Goal: Task Accomplishment & Management: Manage account settings

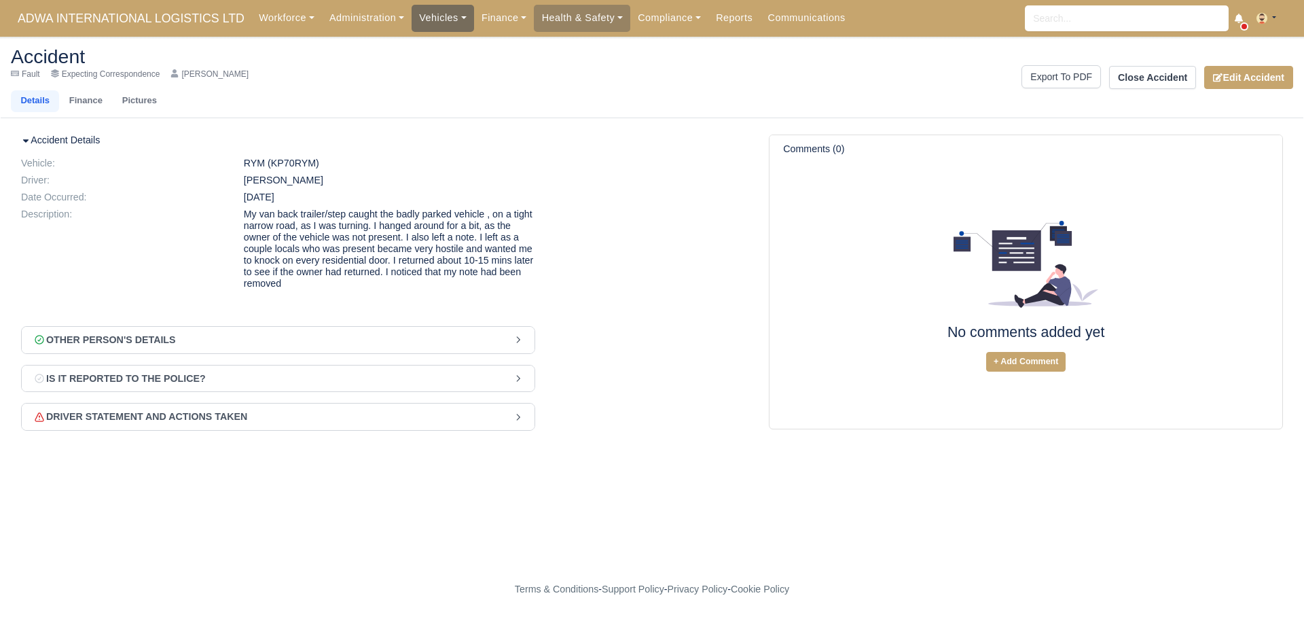
click at [429, 16] on link "Vehicles" at bounding box center [442, 18] width 62 height 26
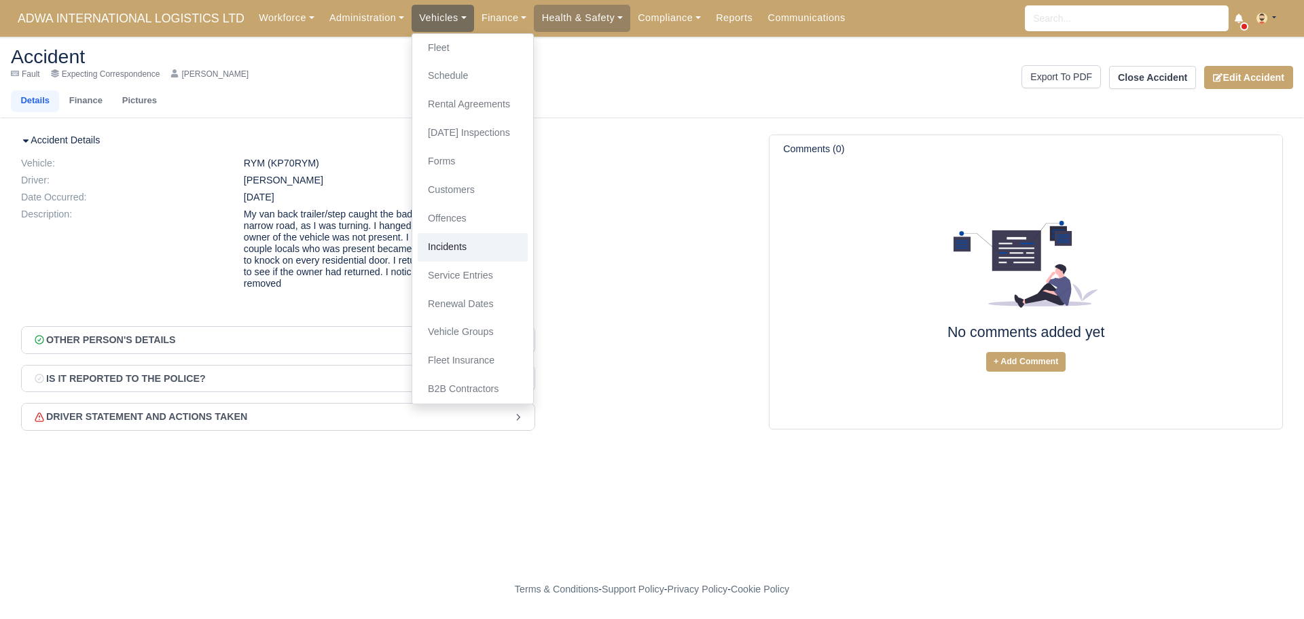
click at [445, 246] on link "Incidents" at bounding box center [473, 247] width 110 height 29
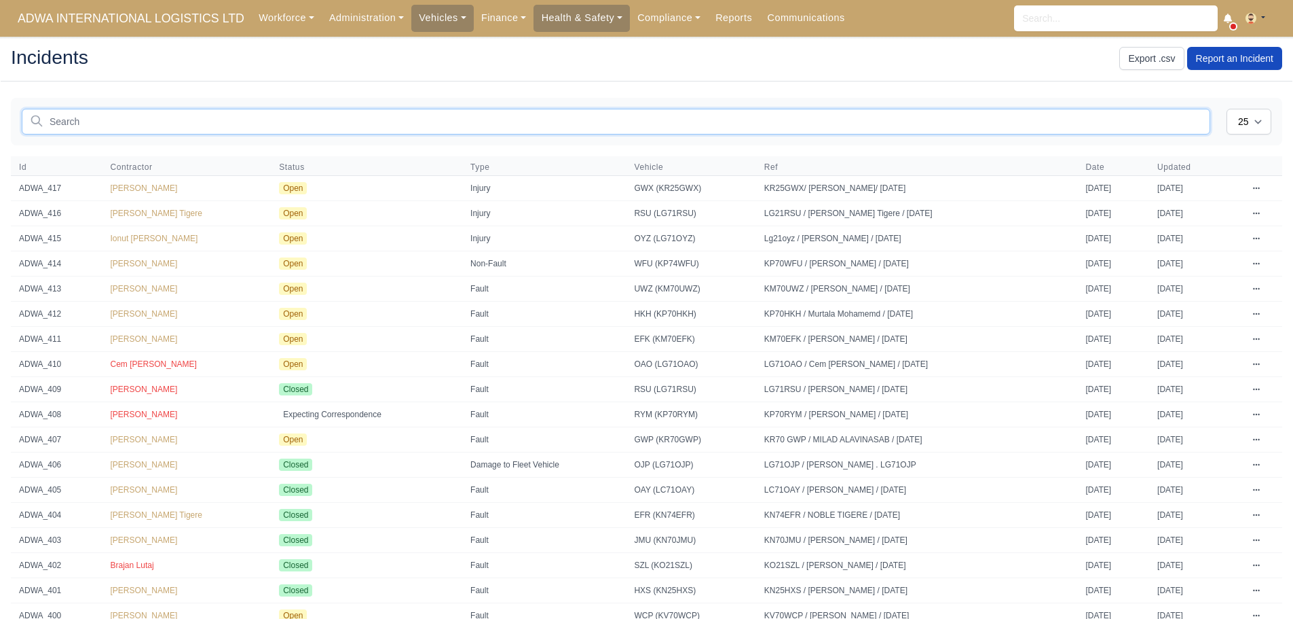
click at [122, 118] on input "text" at bounding box center [616, 122] width 1189 height 26
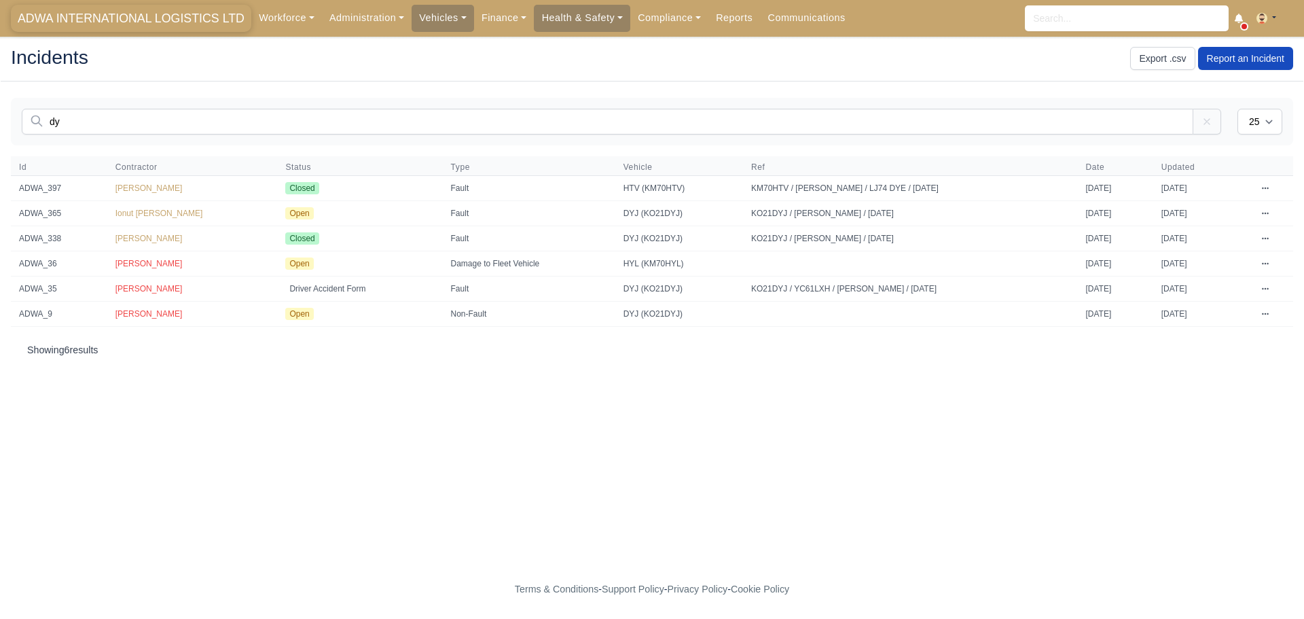
type input "dy"
click at [122, 12] on span "ADWA INTERNATIONAL LOGISTICS LTD" at bounding box center [131, 18] width 240 height 27
click at [178, 15] on span "ADWA INTERNATIONAL LOGISTICS LTD" at bounding box center [131, 18] width 240 height 27
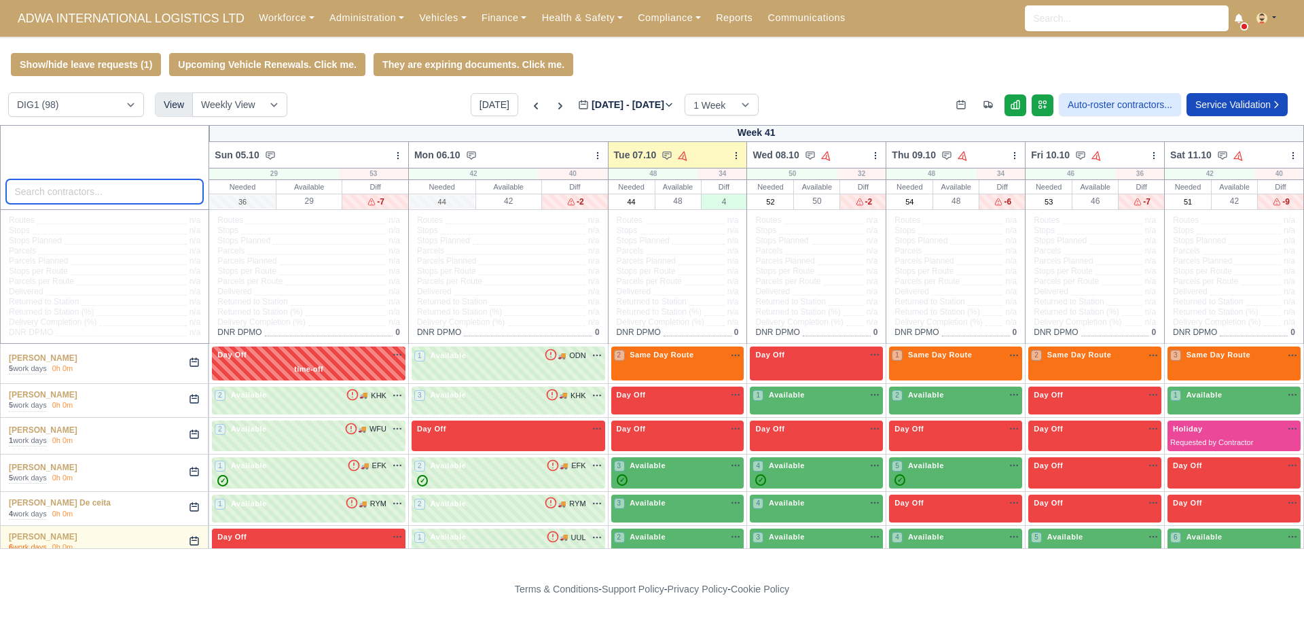
click at [29, 193] on input "search" at bounding box center [105, 191] width 198 height 24
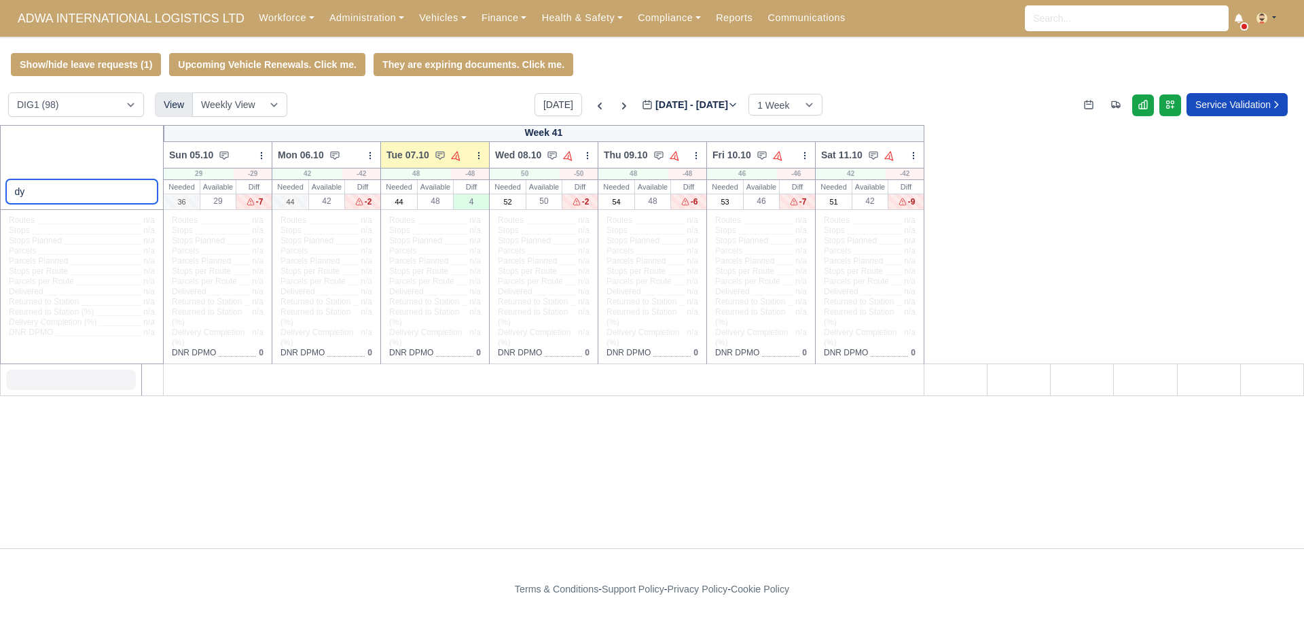
type input "dyj"
drag, startPoint x: 78, startPoint y: 197, endPoint x: 0, endPoint y: 188, distance: 78.6
click at [0, 188] on div "dyj" at bounding box center [82, 167] width 164 height 85
click at [593, 113] on icon at bounding box center [600, 106] width 14 height 14
click at [642, 106] on label "[DATE] - [DATE] [DATE]" at bounding box center [690, 105] width 96 height 16
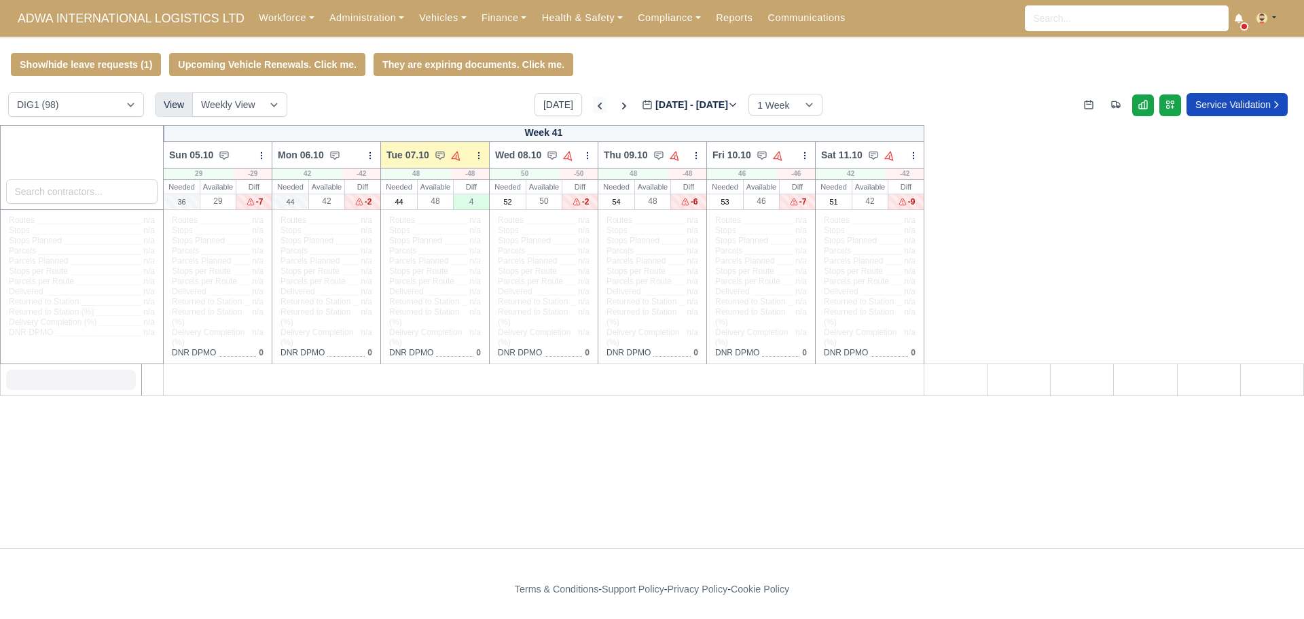
click at [642, 106] on input "[DATE]" at bounding box center [718, 111] width 153 height 29
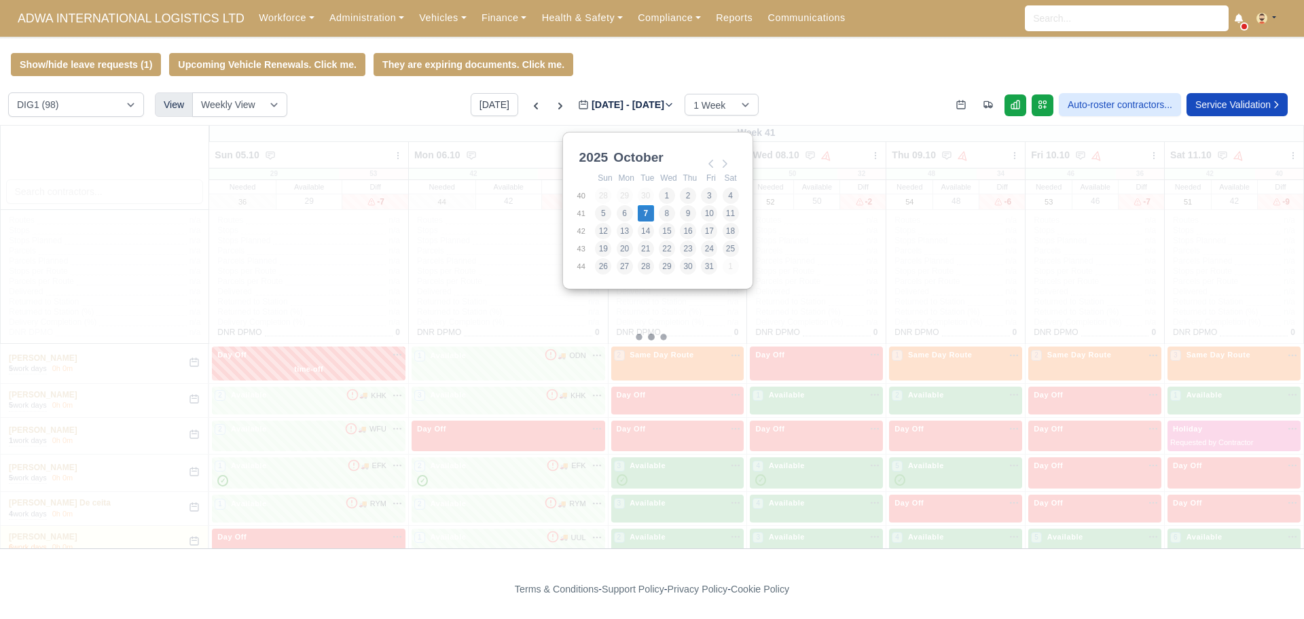
drag, startPoint x: 543, startPoint y: 103, endPoint x: 560, endPoint y: 91, distance: 20.9
click at [553, 103] on icon at bounding box center [560, 106] width 14 height 14
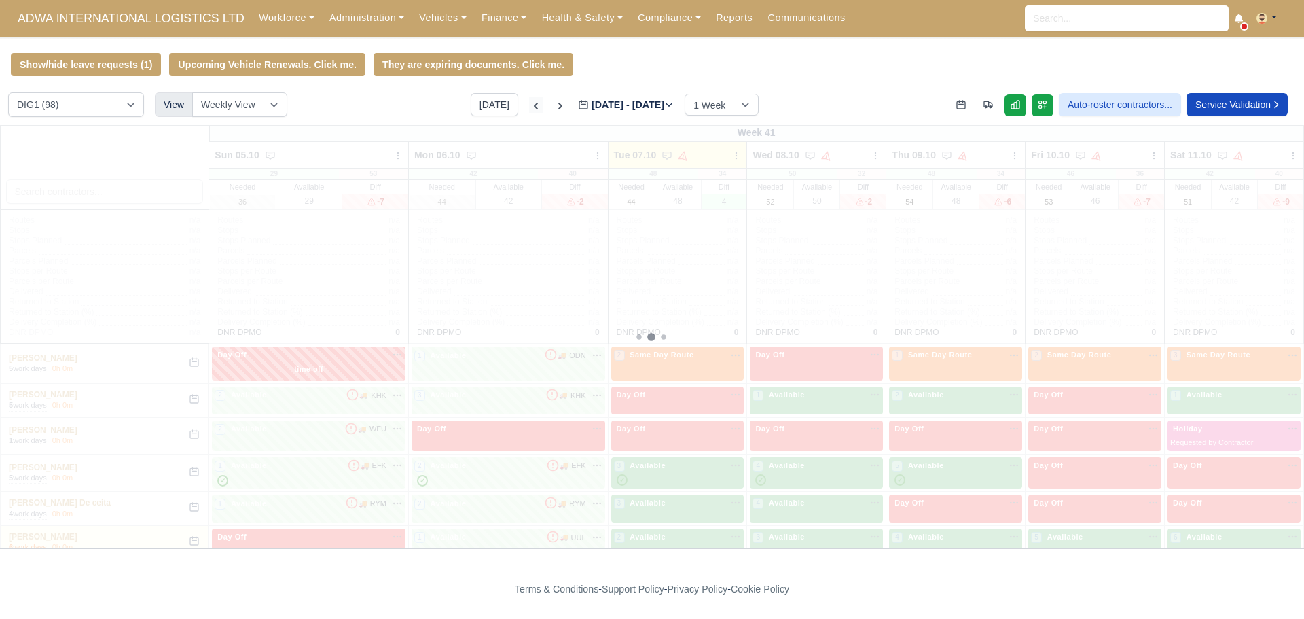
click at [529, 109] on icon at bounding box center [536, 106] width 14 height 14
click at [534, 107] on icon at bounding box center [536, 106] width 4 height 7
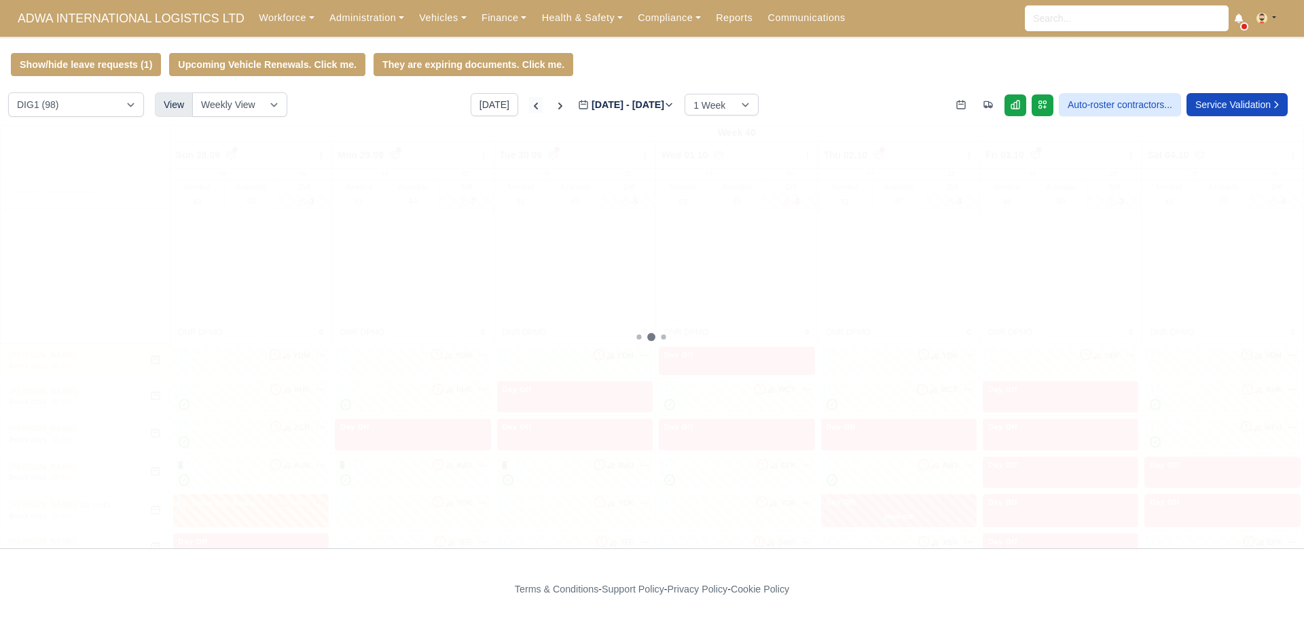
click at [534, 107] on icon at bounding box center [536, 106] width 4 height 7
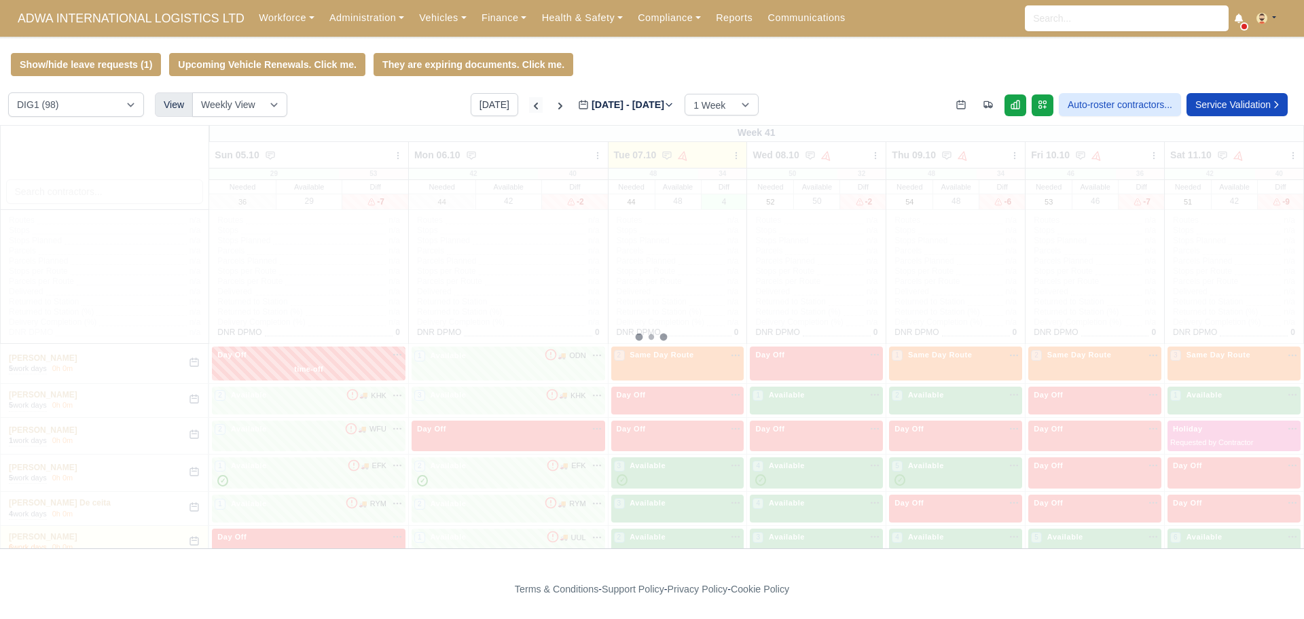
click at [529, 107] on icon at bounding box center [536, 106] width 14 height 14
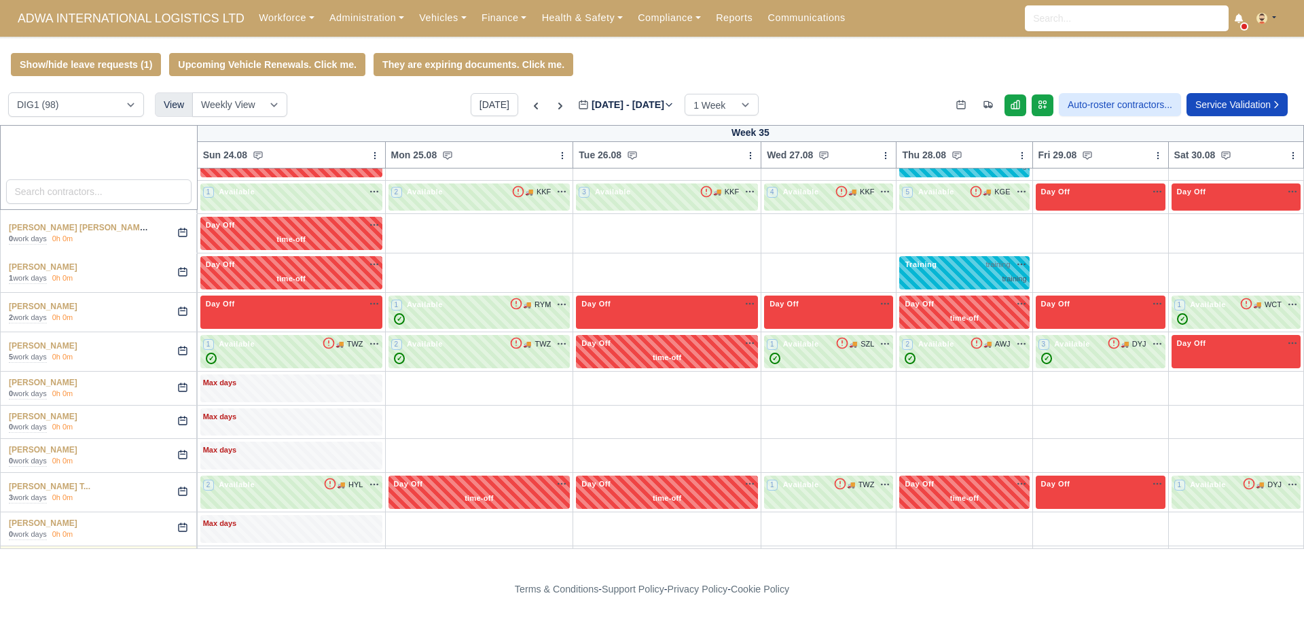
scroll to position [1901, 0]
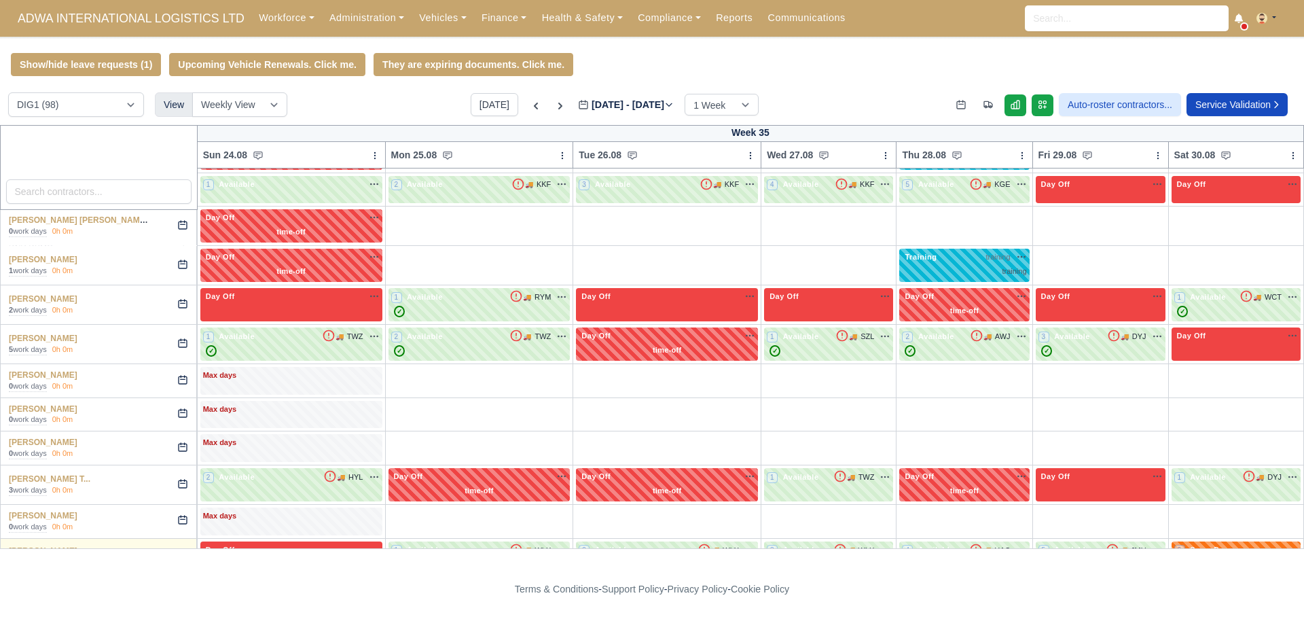
drag, startPoint x: 105, startPoint y: 322, endPoint x: 0, endPoint y: 320, distance: 105.2
click at [1, 325] on td "[PERSON_NAME] 5 work days 0h 0m" at bounding box center [99, 344] width 197 height 39
copy link "[PERSON_NAME]"
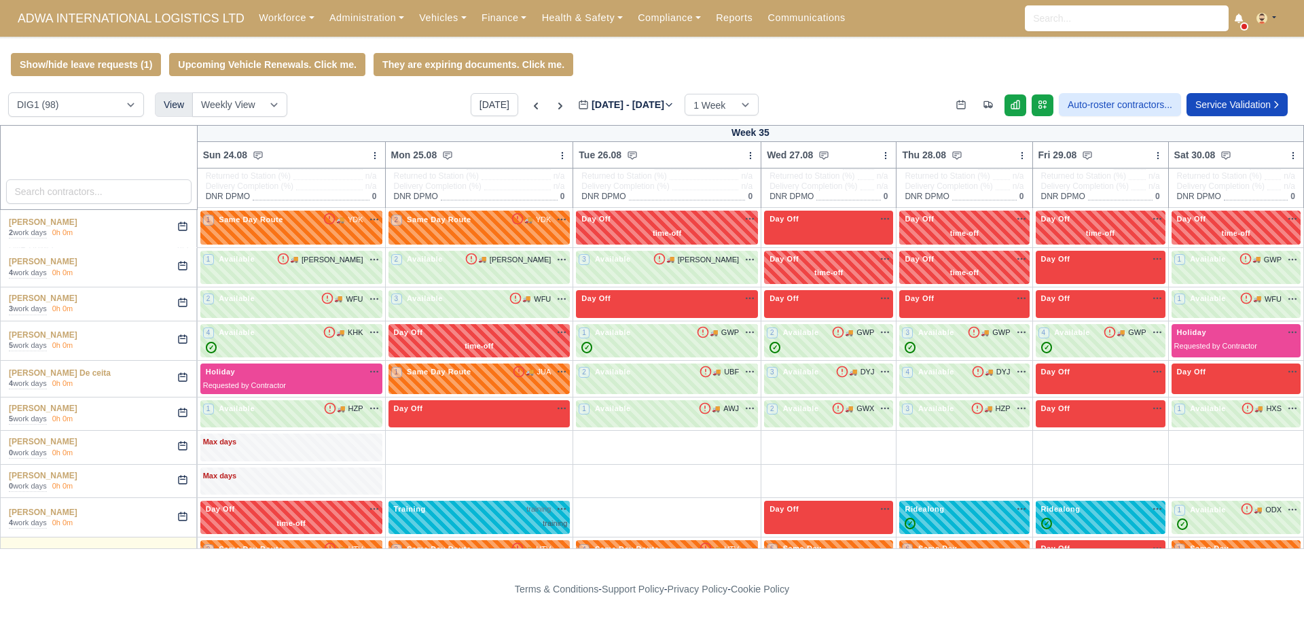
scroll to position [0, 0]
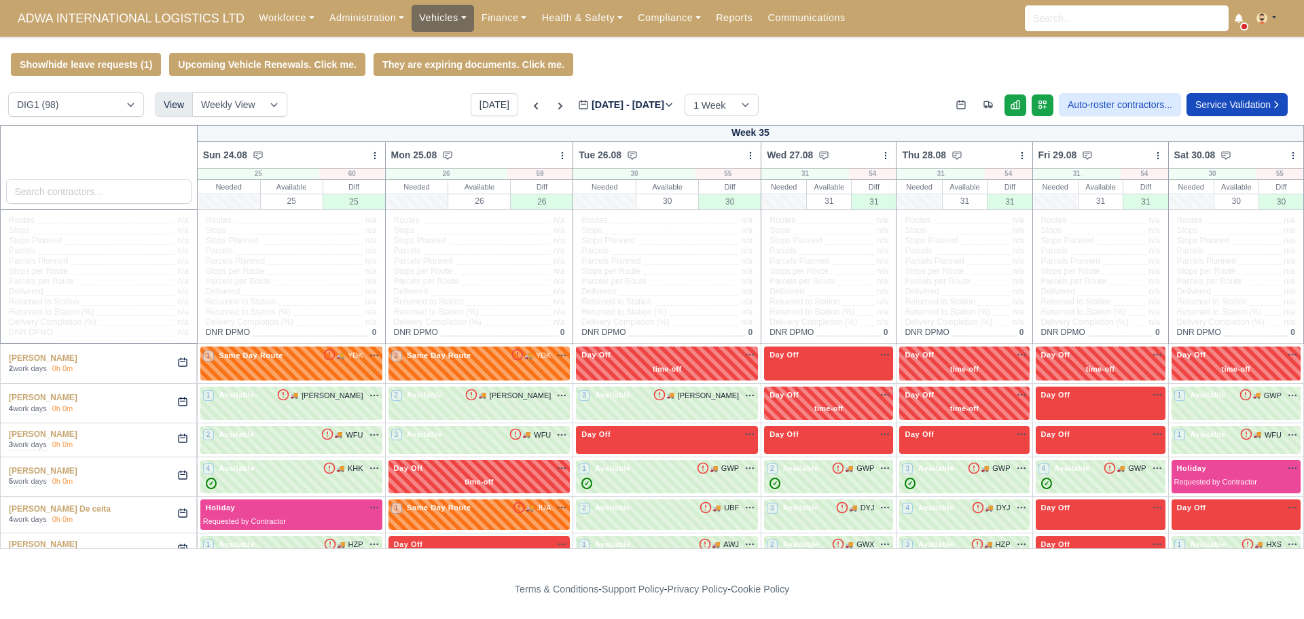
click at [431, 16] on link "Vehicles" at bounding box center [442, 18] width 62 height 26
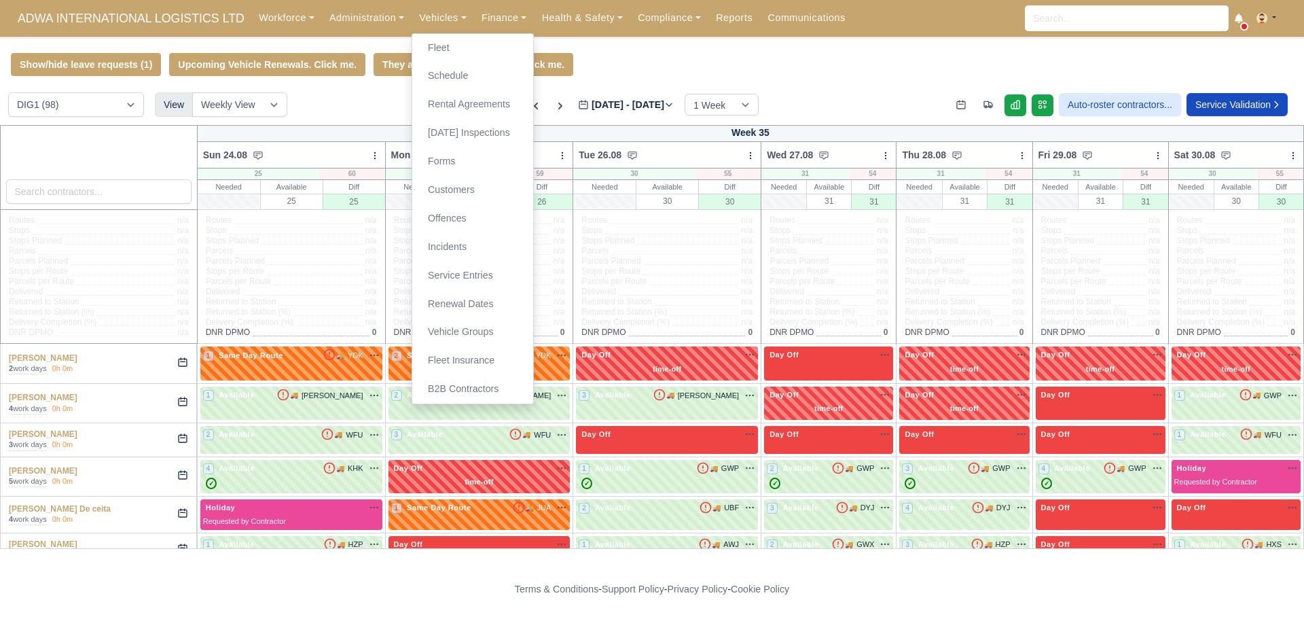
click at [344, 100] on div "DIG1 (98) DHW1 (57) View Weekly View Wave times Daily Roster [DATE] [DATE] - [D…" at bounding box center [652, 108] width 1304 height 33
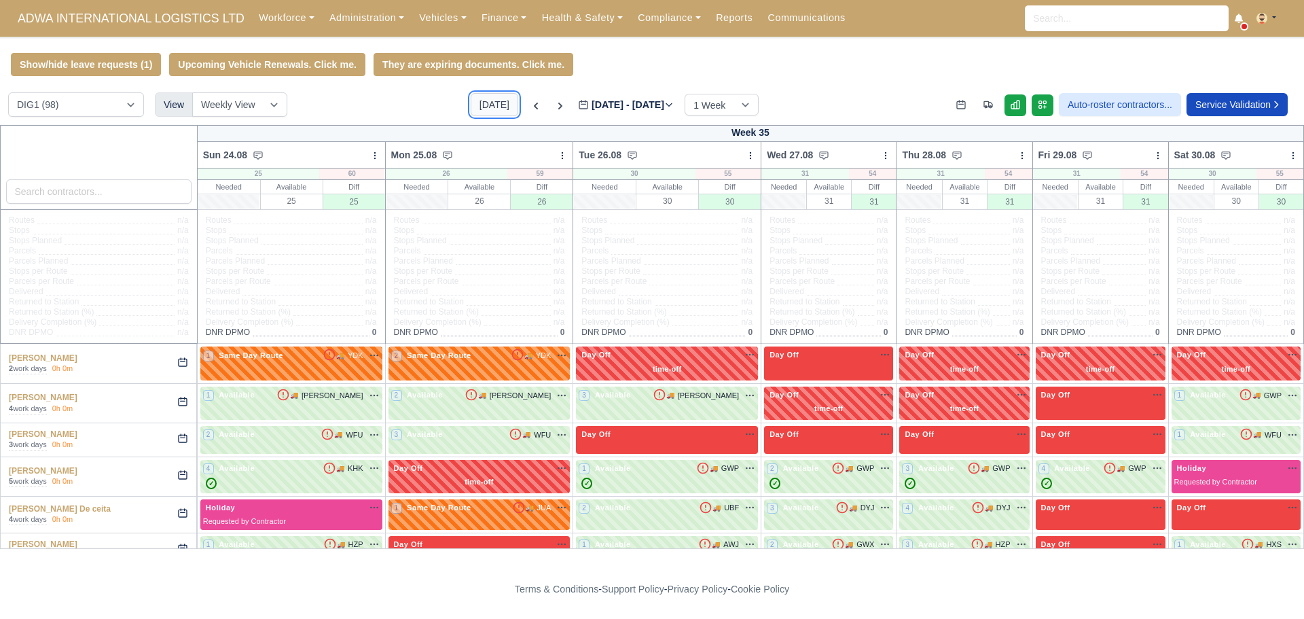
click at [483, 105] on button "[DATE]" at bounding box center [495, 104] width 48 height 23
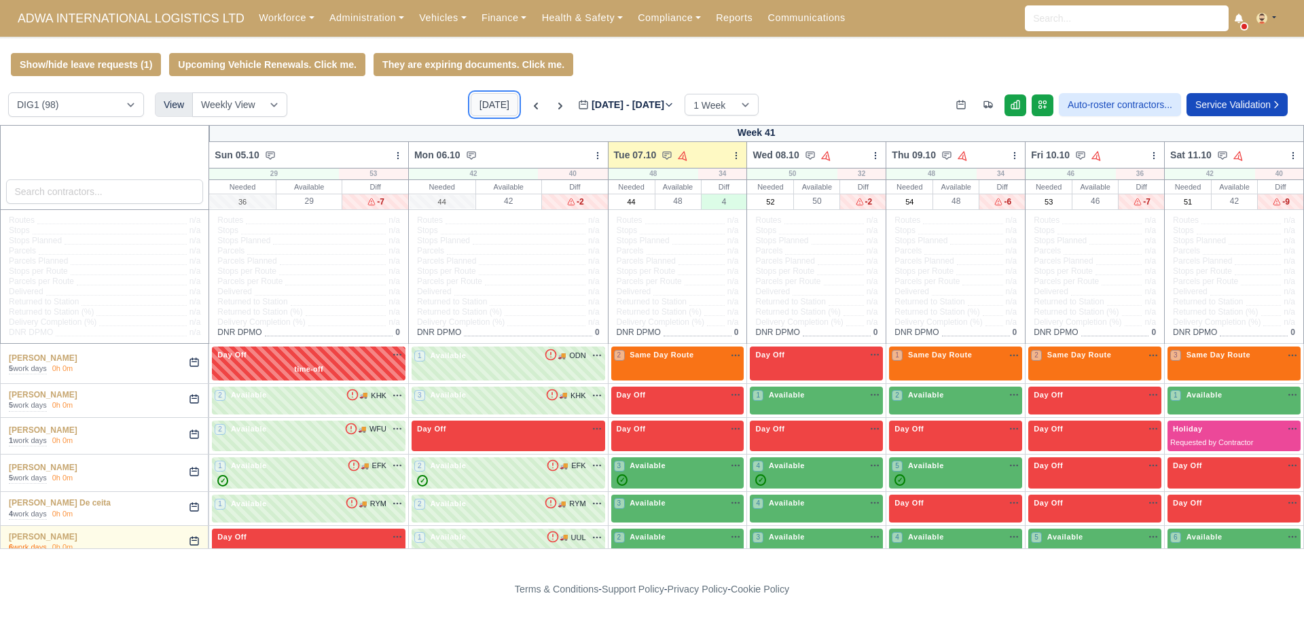
type input "[DATE]"
click at [67, 101] on select "DIG1 (98) DHW1 (57)" at bounding box center [76, 104] width 136 height 24
select select "2"
click at [8, 94] on select "DIG1 (98) DHW1 (57)" at bounding box center [76, 104] width 136 height 24
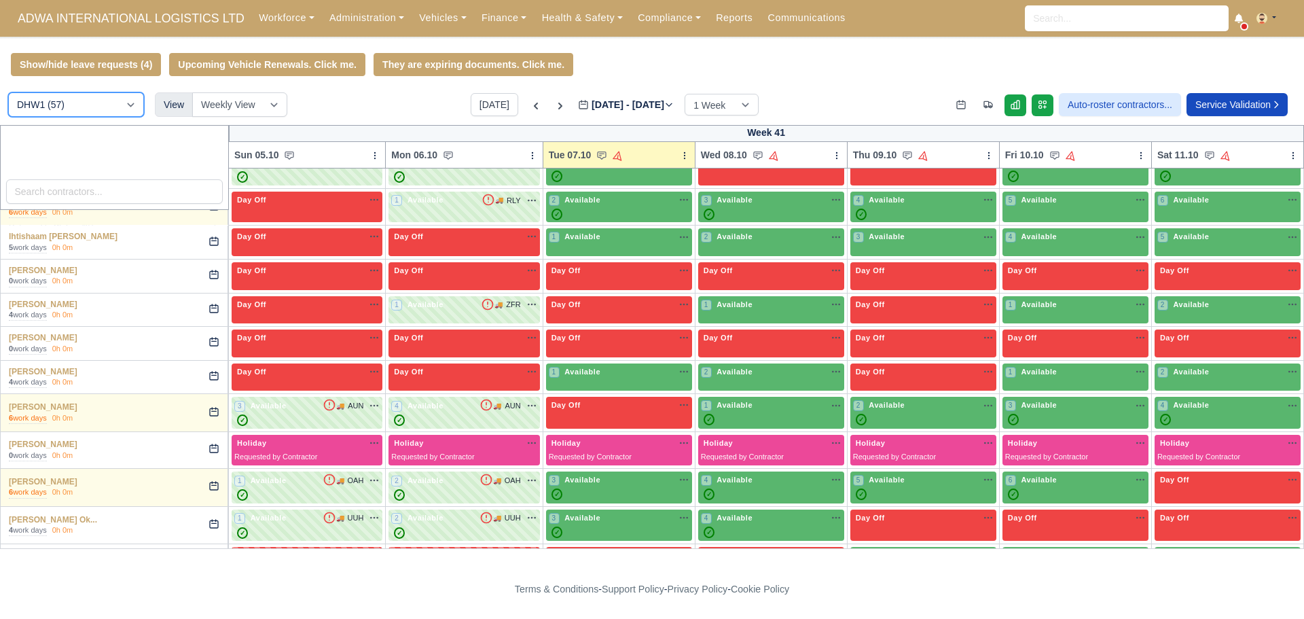
scroll to position [679, 0]
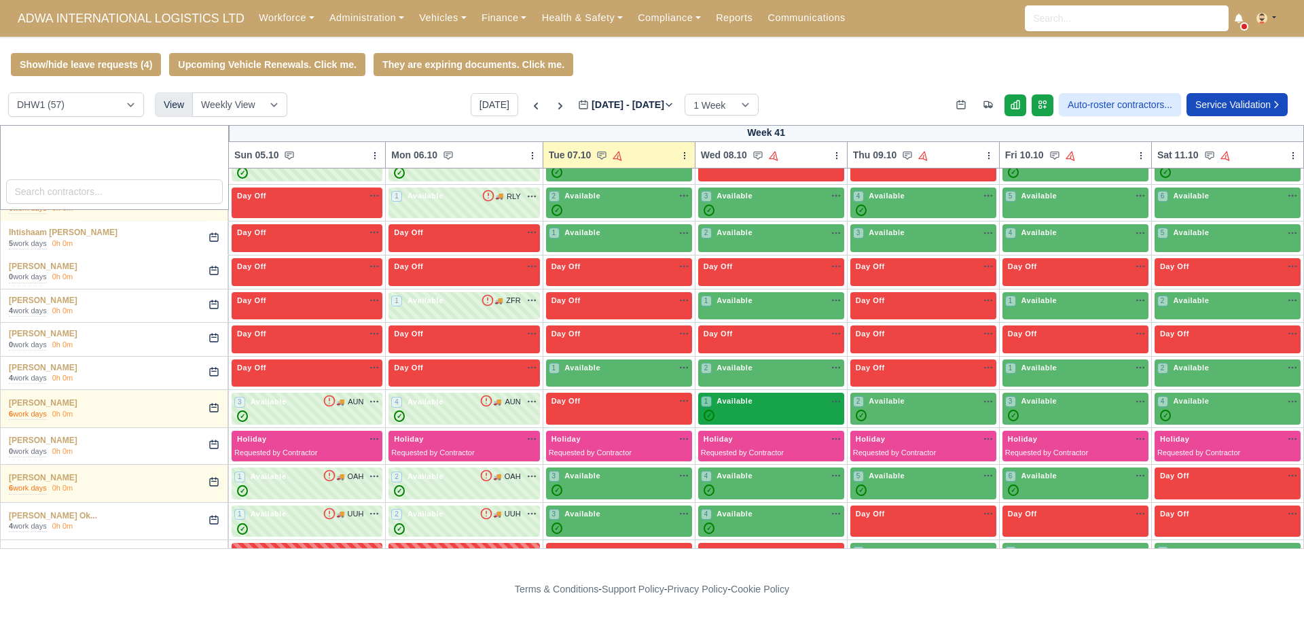
click at [765, 407] on div "1 Available na" at bounding box center [771, 401] width 141 height 12
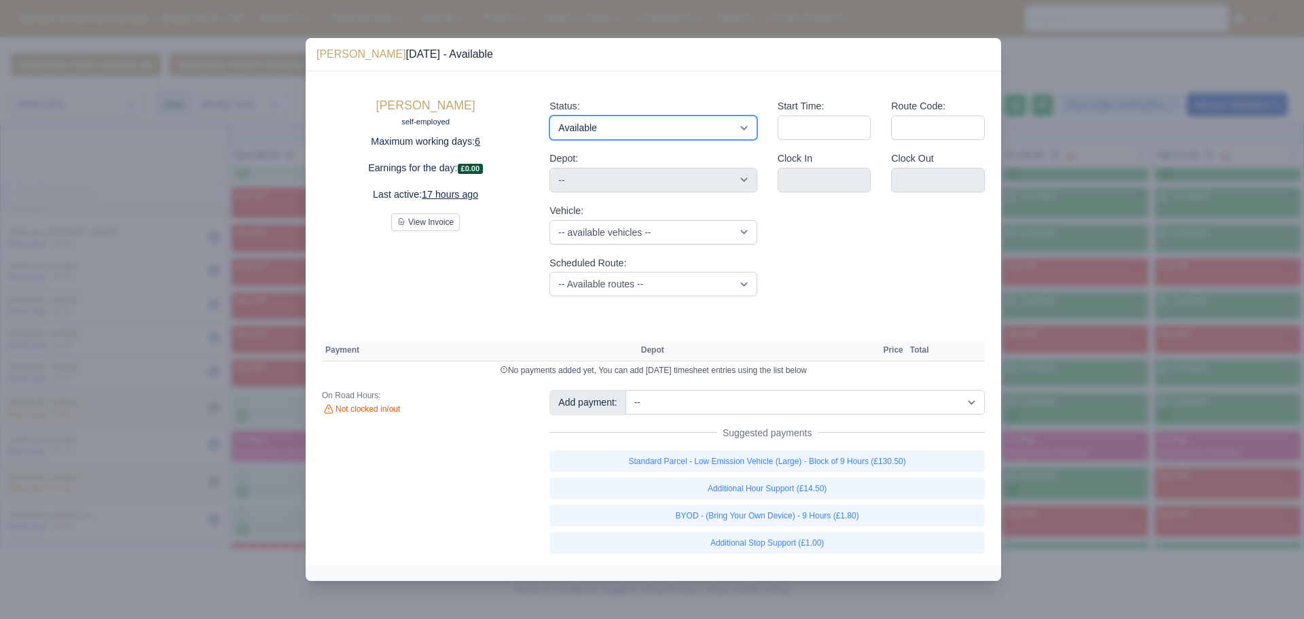
click at [621, 130] on select "Available Day Off Stand By Holiday Other Depot In Office OSM Ridealong Nursery …" at bounding box center [652, 127] width 207 height 24
select select "Day Off"
click at [549, 115] on select "Available Day Off Stand By Holiday Other Depot In Office OSM Ridealong Nursery …" at bounding box center [652, 127] width 207 height 24
select select "na"
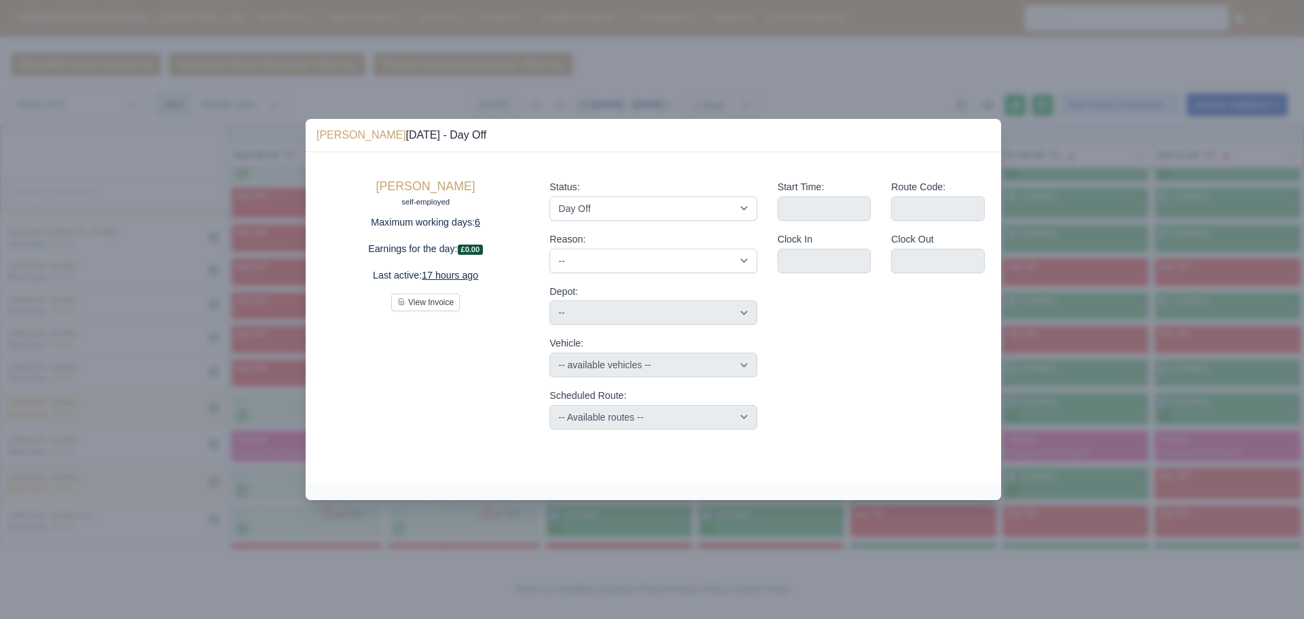
click at [134, 320] on div at bounding box center [652, 309] width 1304 height 619
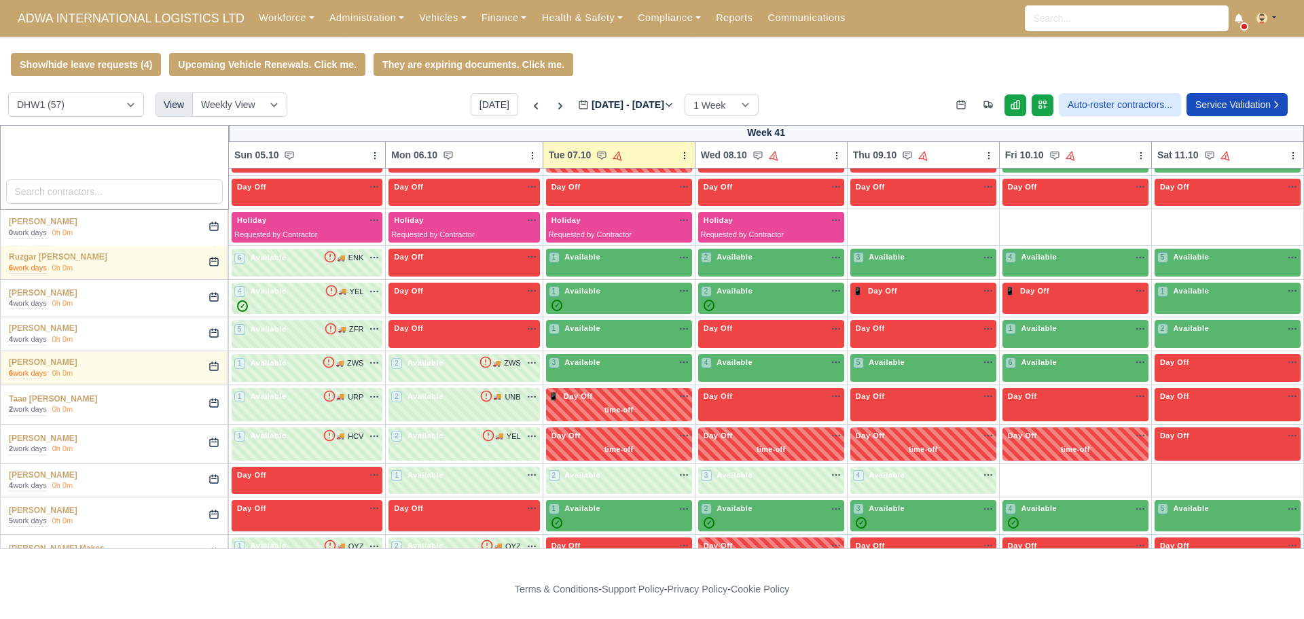
scroll to position [1259, 0]
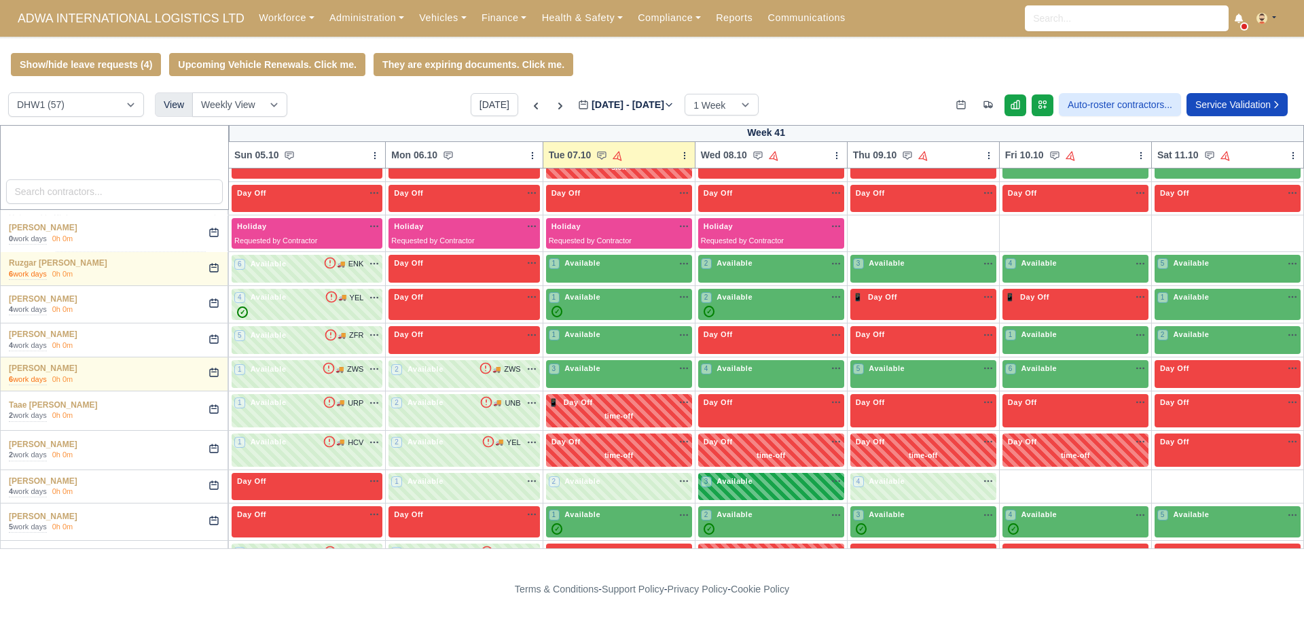
click at [790, 485] on div "3 Available na" at bounding box center [771, 481] width 141 height 12
select select "2"
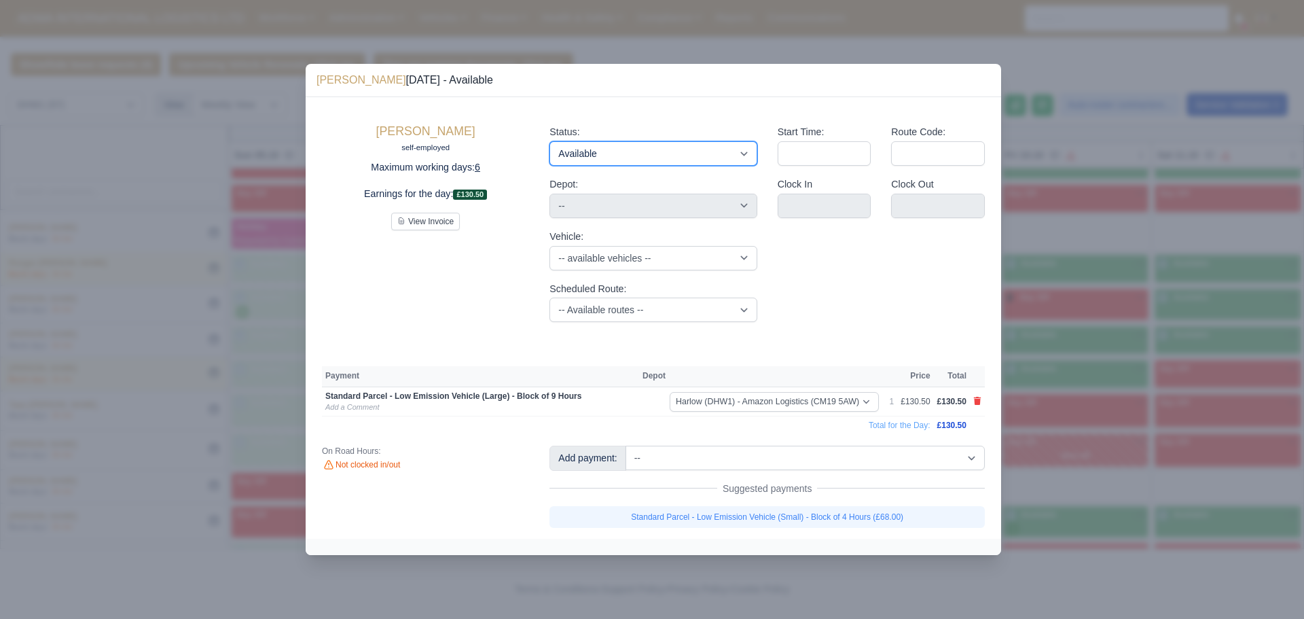
click at [675, 158] on select "Available Day Off Stand By Holiday Other Depot In Office OSM Ridealong Nursery …" at bounding box center [652, 153] width 207 height 24
select select "Day Off"
click at [549, 141] on select "Available Day Off Stand By Holiday Other Depot In Office OSM Ridealong Nursery …" at bounding box center [652, 153] width 207 height 24
select select "na"
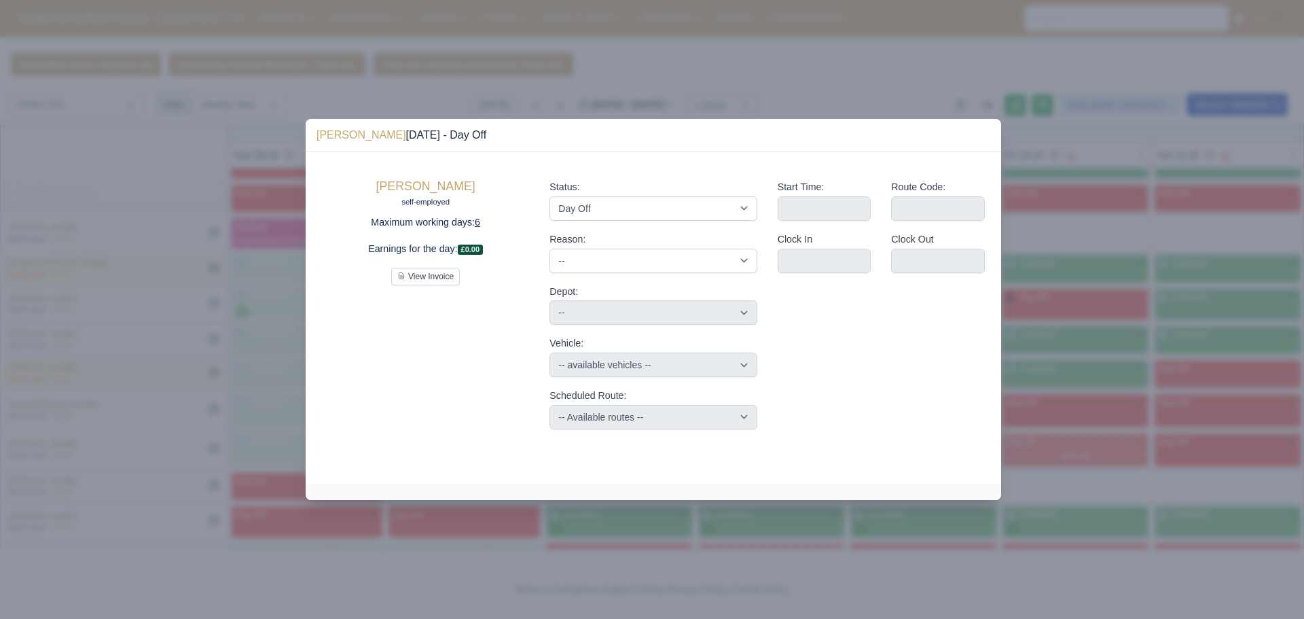
click at [1071, 139] on div at bounding box center [652, 309] width 1304 height 619
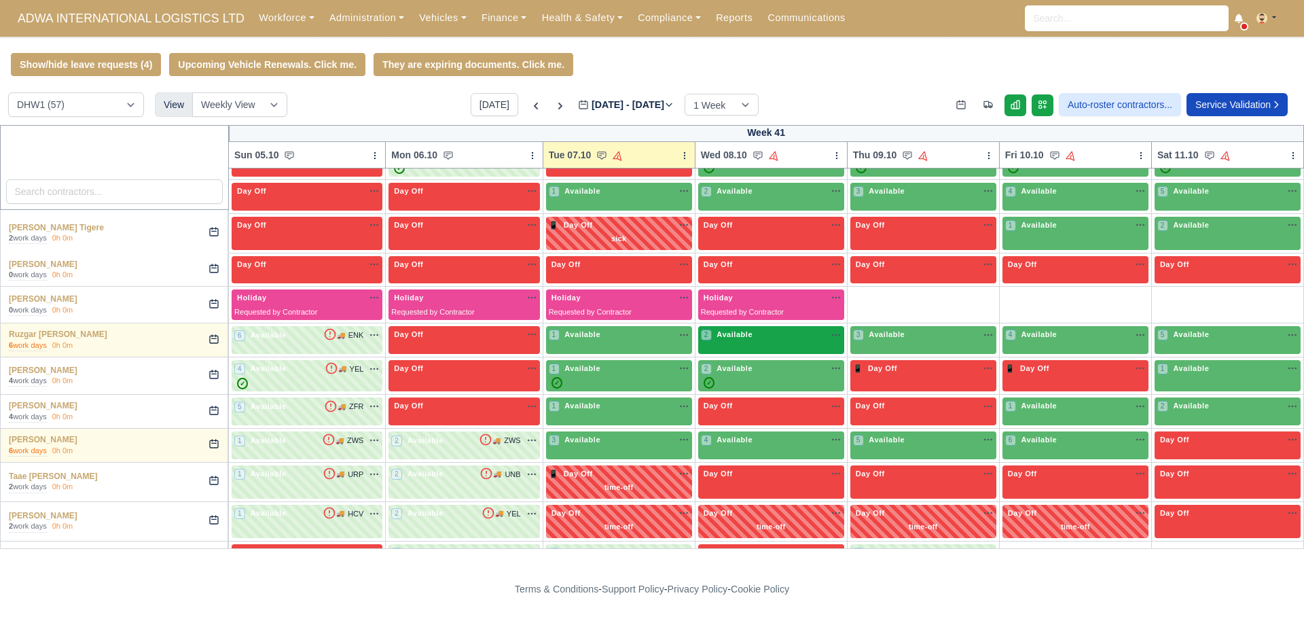
scroll to position [1326, 0]
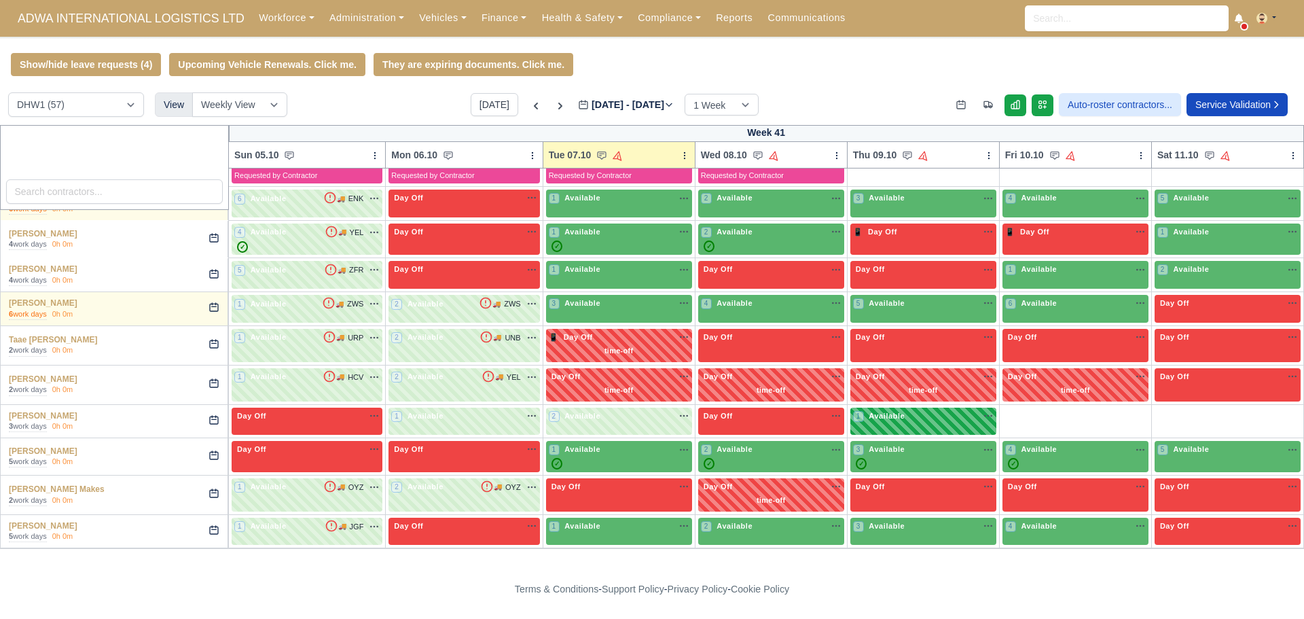
click at [921, 416] on div "1 Available na" at bounding box center [923, 416] width 141 height 12
select select "2"
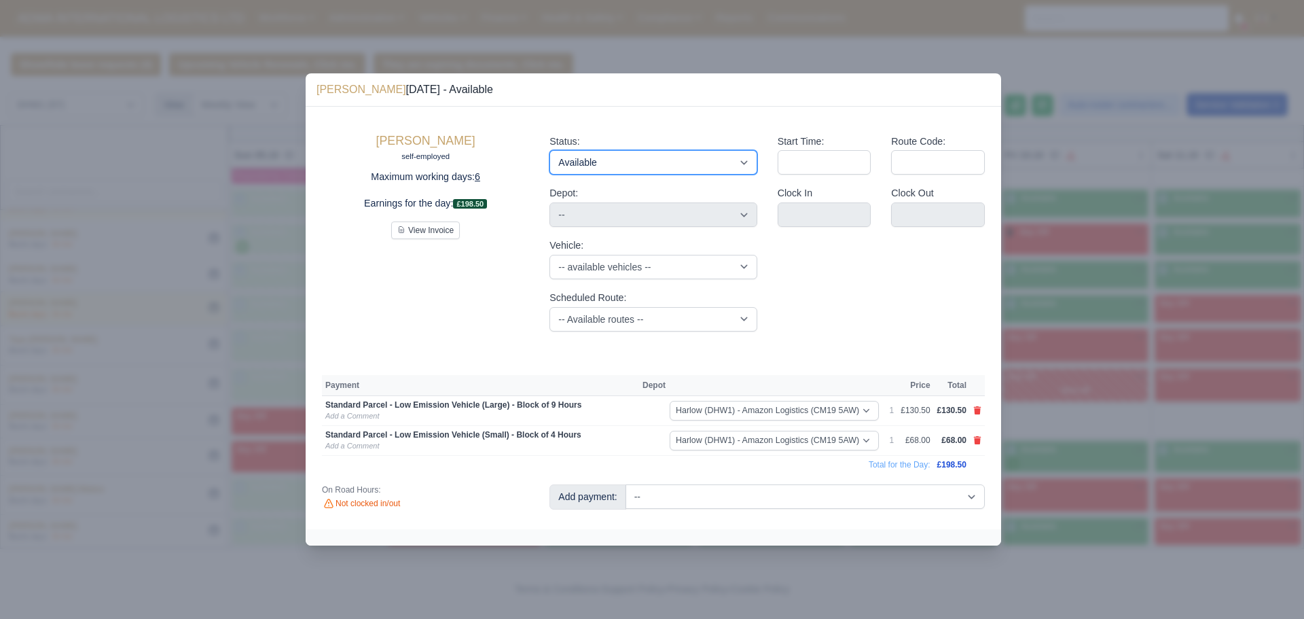
click at [646, 161] on select "Available Day Off Stand By Holiday Other Depot In Office OSM Ridealong Nursery …" at bounding box center [652, 162] width 207 height 24
select select "Day Off"
click at [549, 150] on select "Available Day Off Stand By Holiday Other Depot In Office OSM Ridealong Nursery …" at bounding box center [652, 162] width 207 height 24
select select "na"
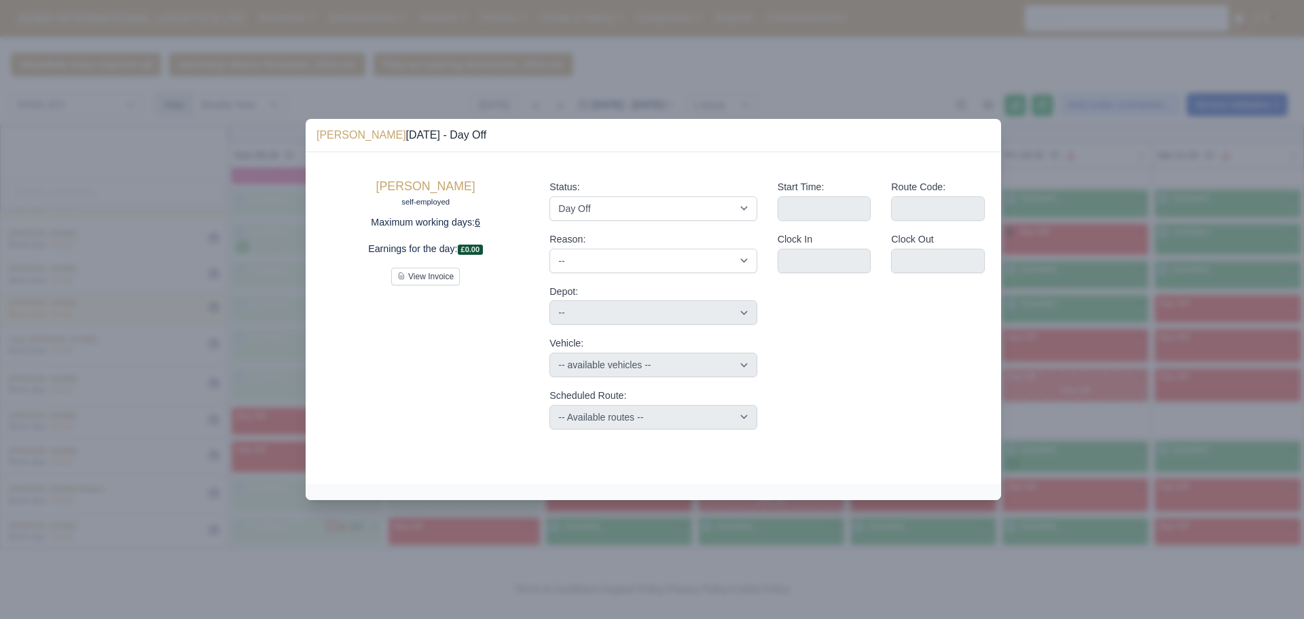
click at [1097, 274] on div at bounding box center [652, 309] width 1304 height 619
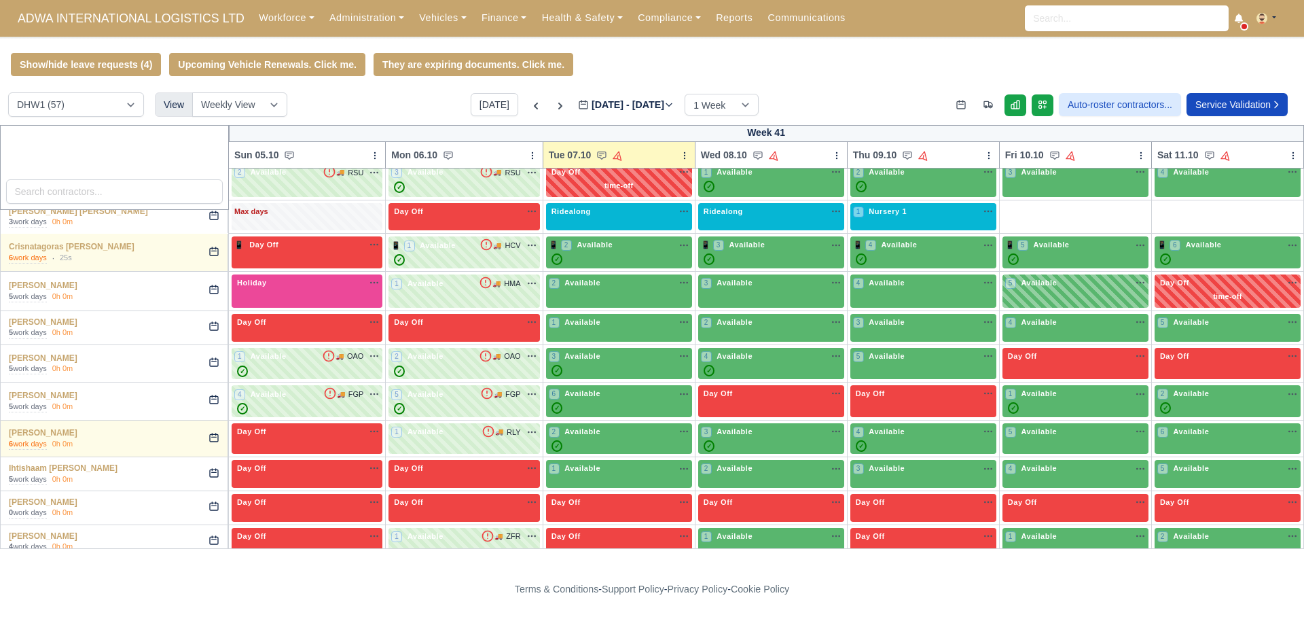
scroll to position [0, 0]
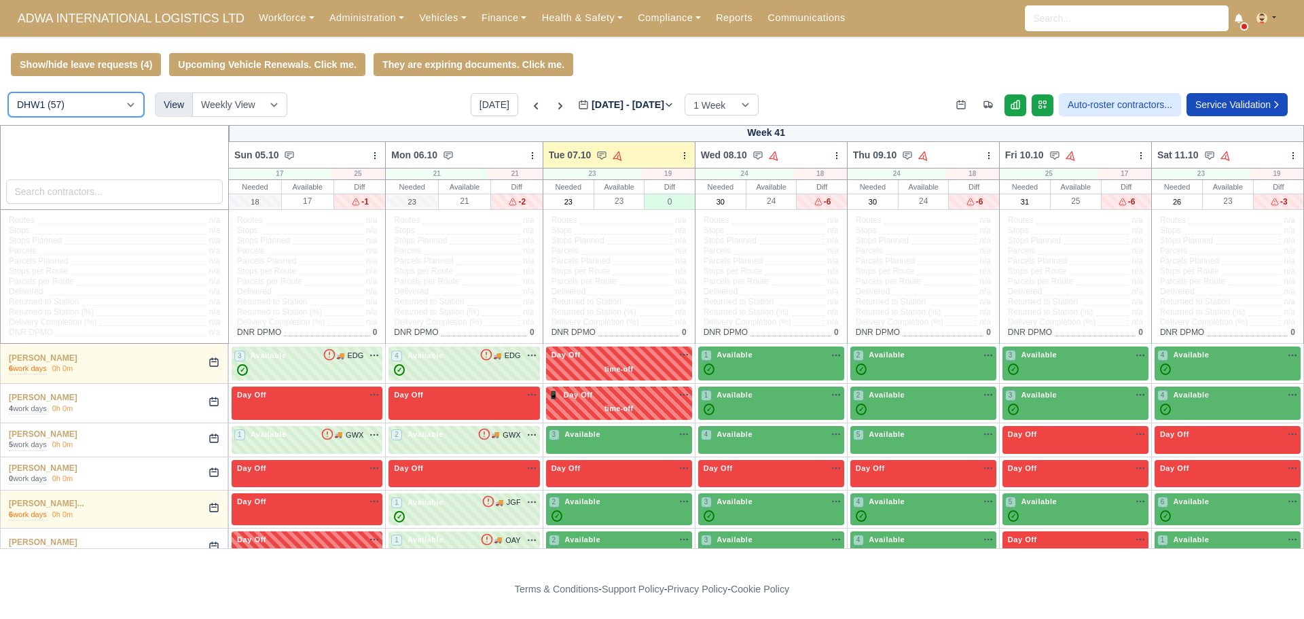
click at [92, 111] on select "DIG1 (98) DHW1 (57)" at bounding box center [76, 104] width 136 height 24
select select "1"
click at [8, 94] on select "DIG1 (98) DHW1 (57)" at bounding box center [76, 104] width 136 height 24
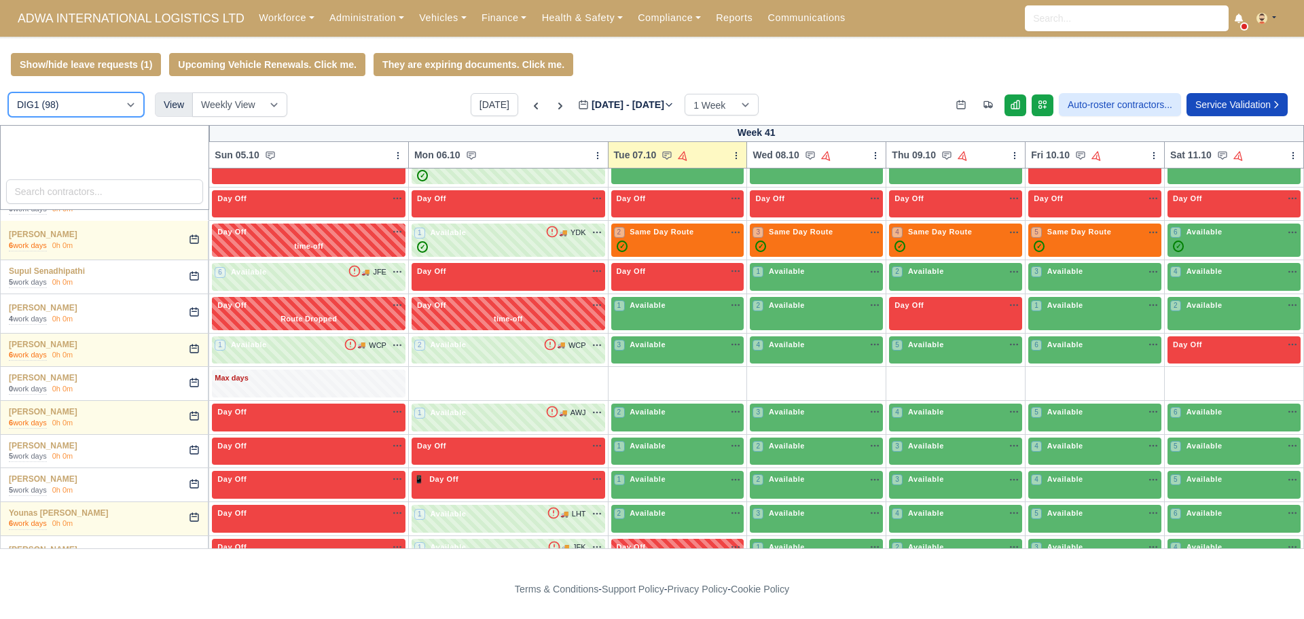
scroll to position [2699, 0]
